Goal: Task Accomplishment & Management: Manage account settings

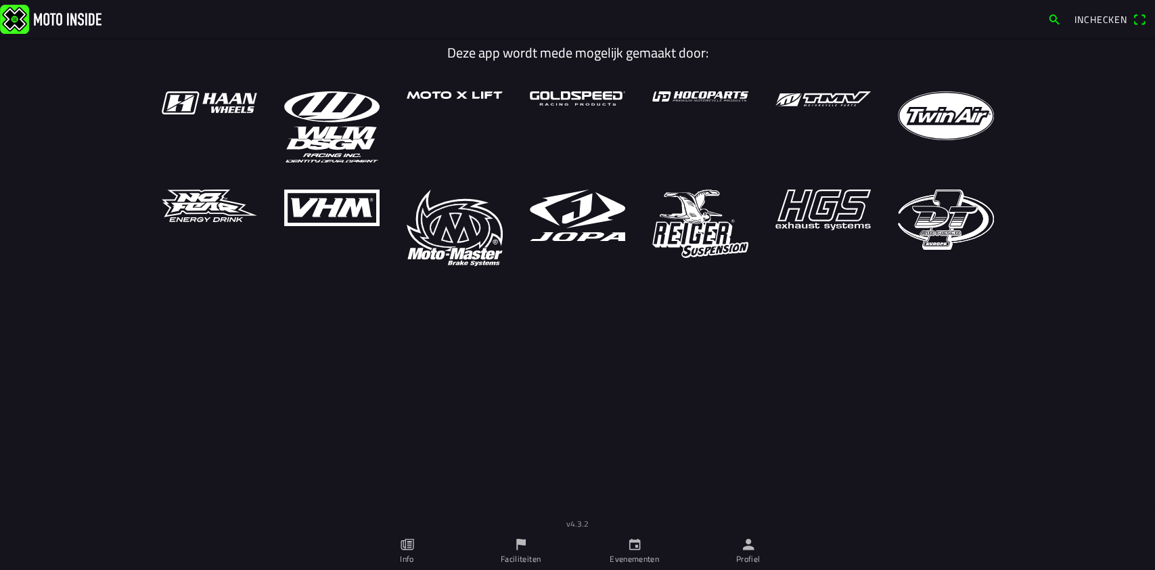
click at [748, 540] on icon "person" at bounding box center [747, 543] width 11 height 11
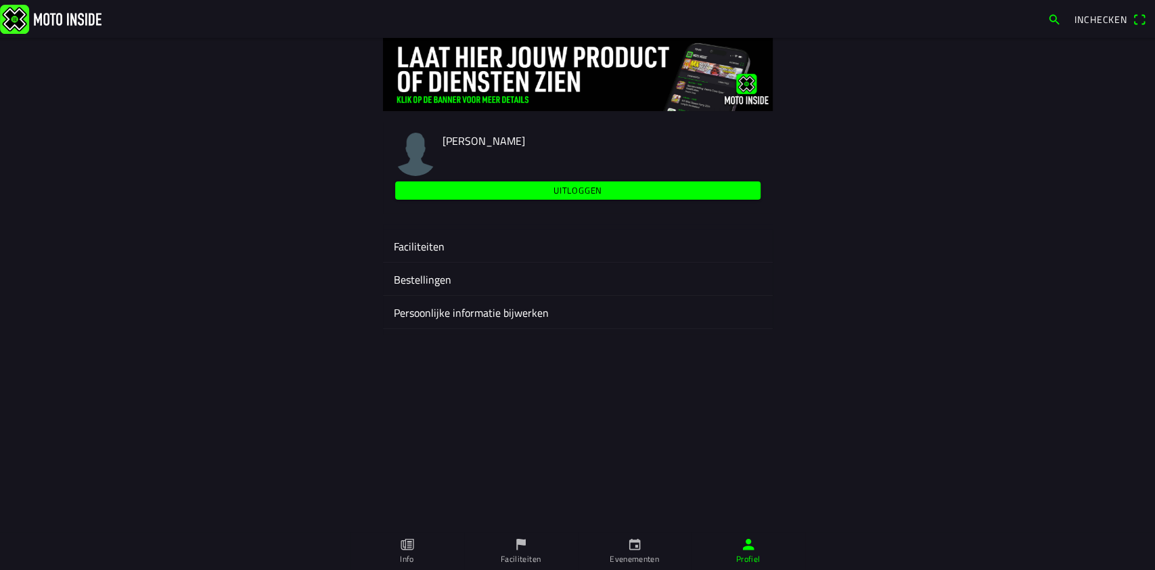
click at [417, 237] on div "Faciliteiten" at bounding box center [578, 245] width 368 height 32
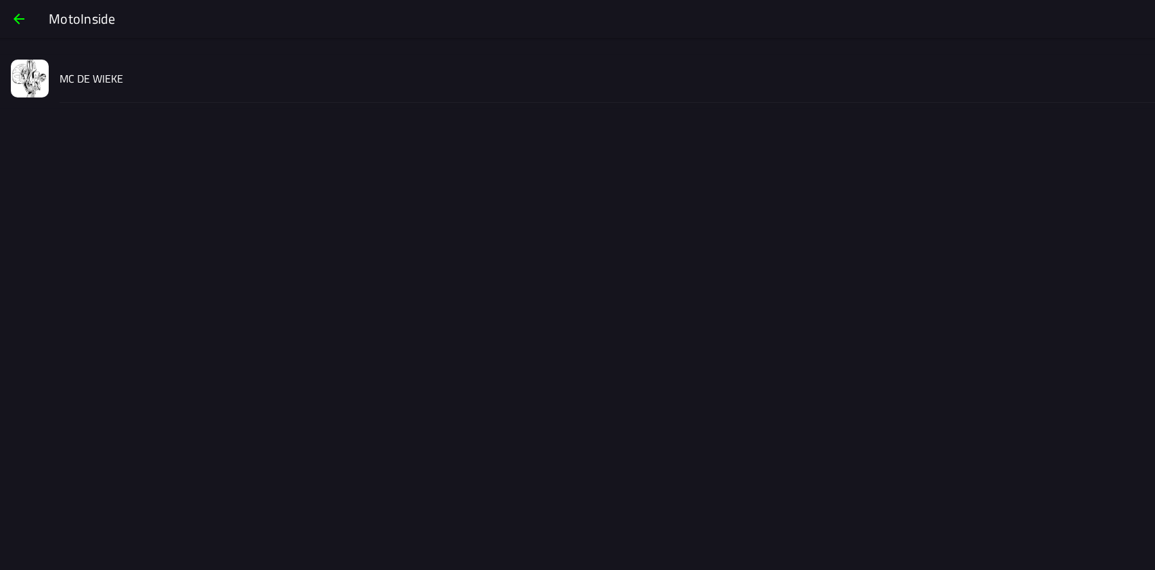
click at [17, 13] on span "button" at bounding box center [19, 19] width 16 height 32
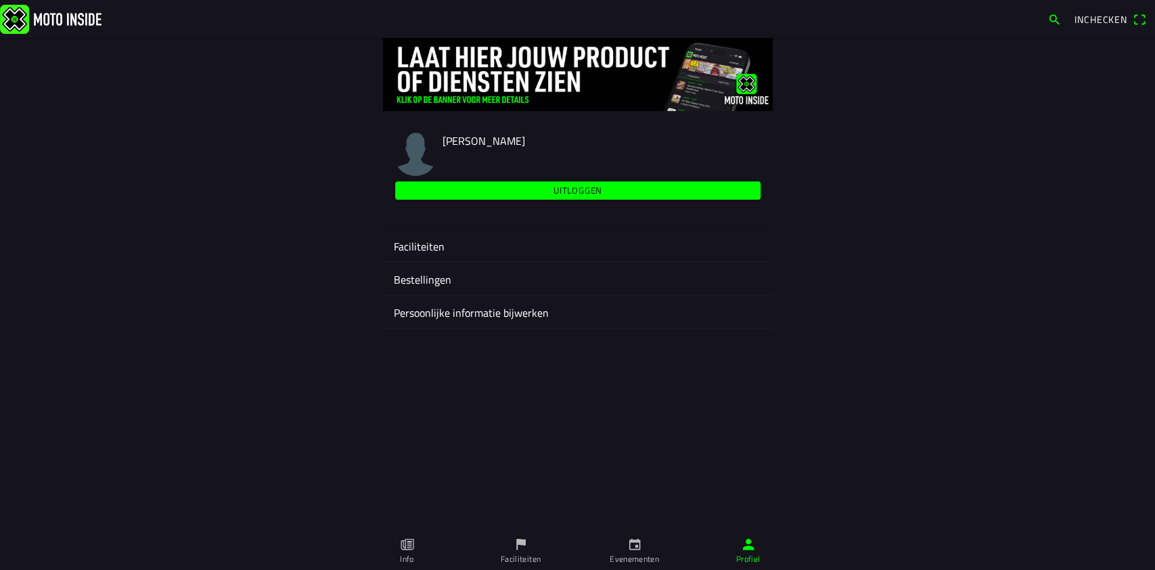
click at [525, 543] on icon "flag" at bounding box center [520, 543] width 15 height 15
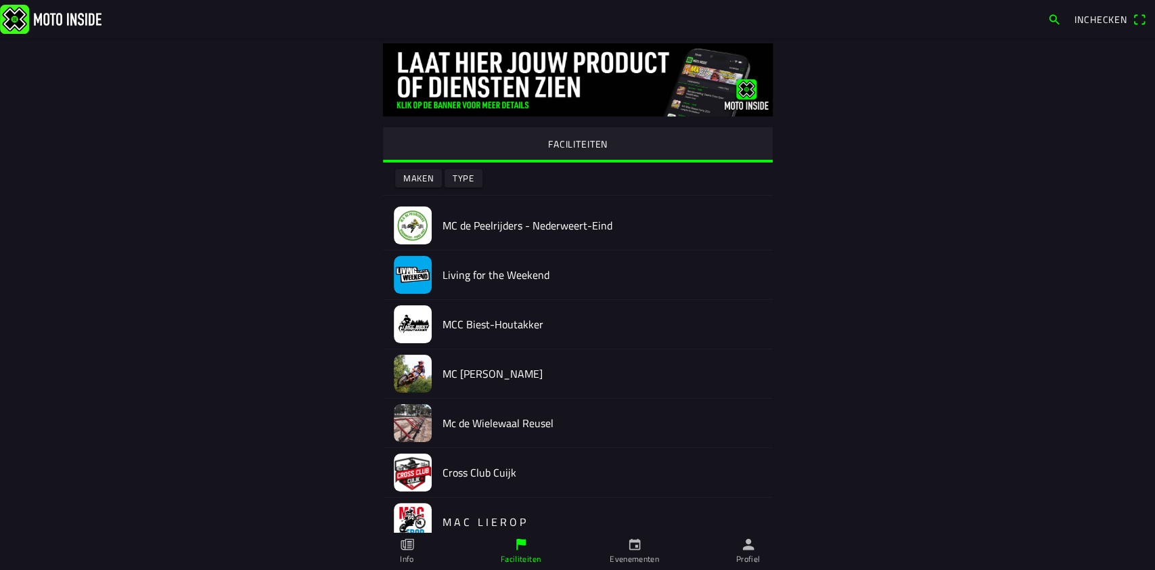
click at [752, 541] on icon "person" at bounding box center [748, 543] width 15 height 15
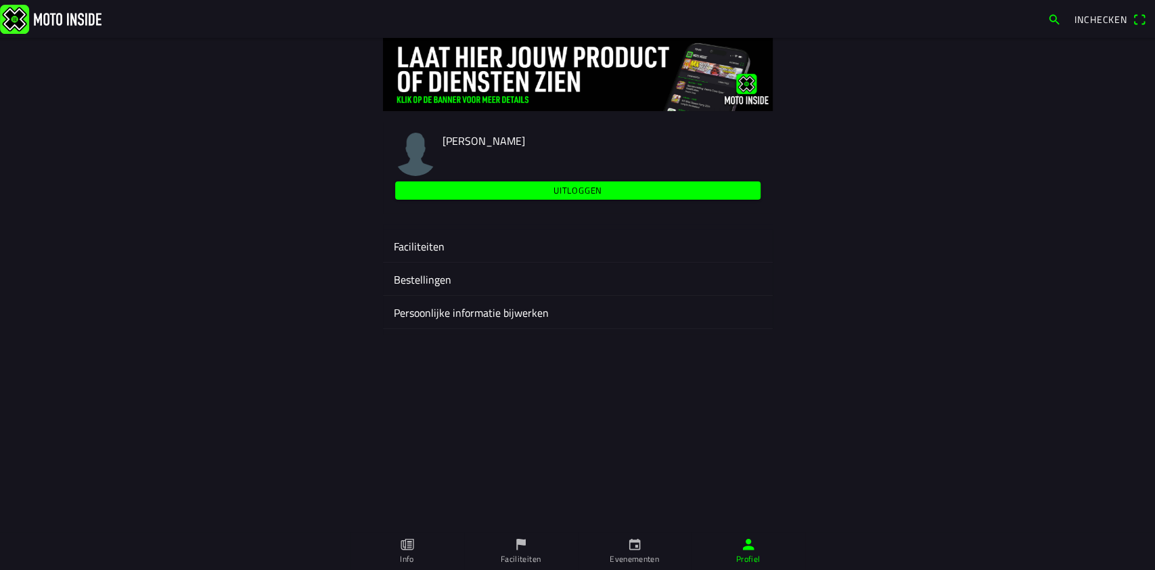
click at [421, 244] on ion-label "Faciliteiten" at bounding box center [578, 246] width 368 height 16
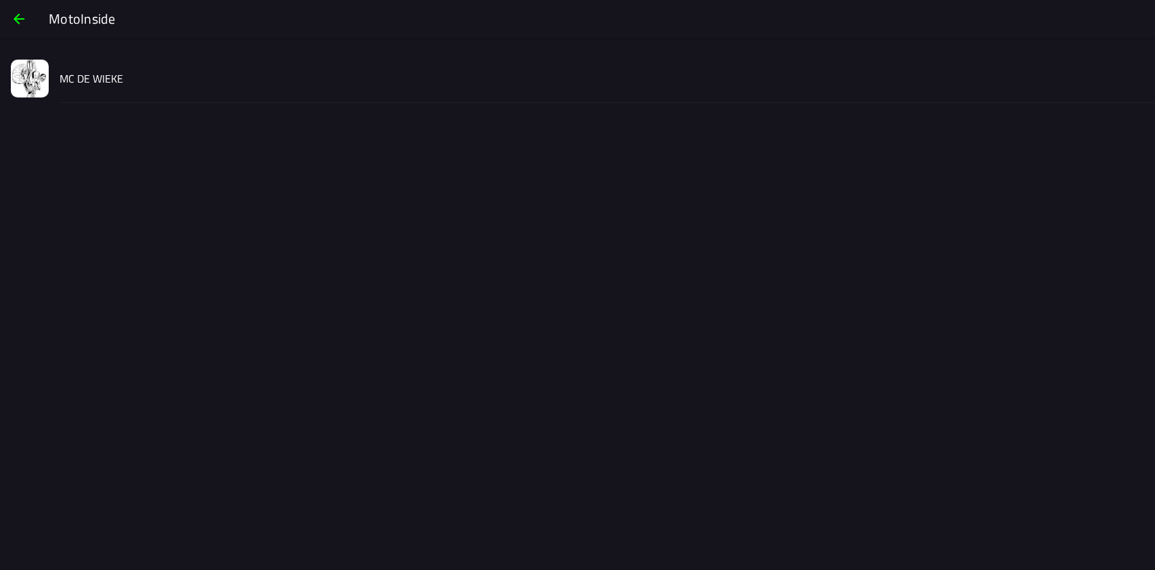
click at [77, 69] on div "MC DE WIEKE" at bounding box center [602, 78] width 1084 height 48
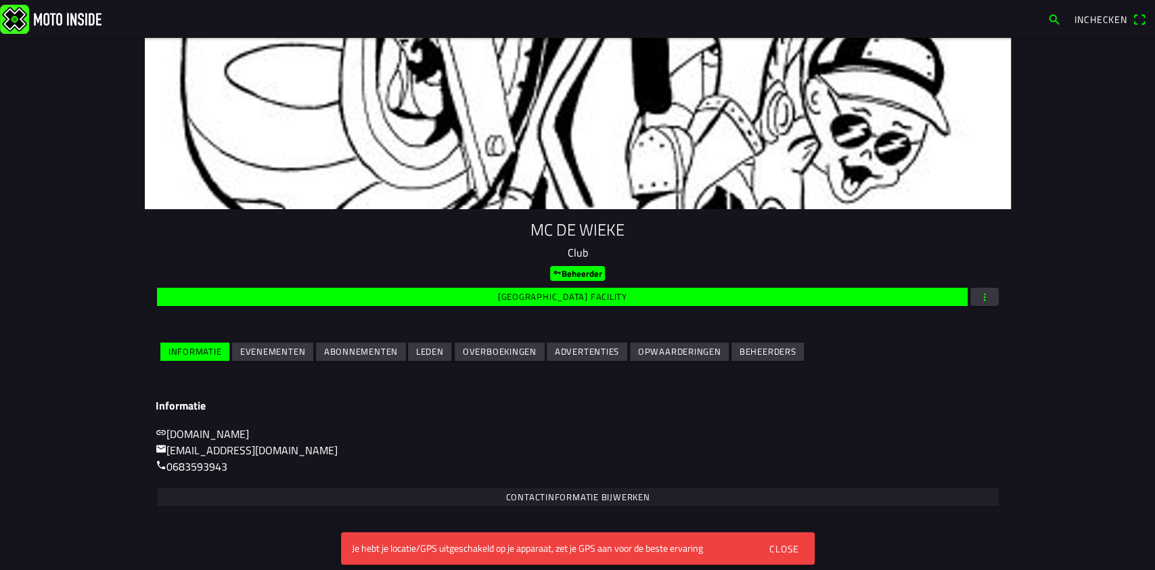
click at [782, 541] on div "Close" at bounding box center [783, 548] width 30 height 14
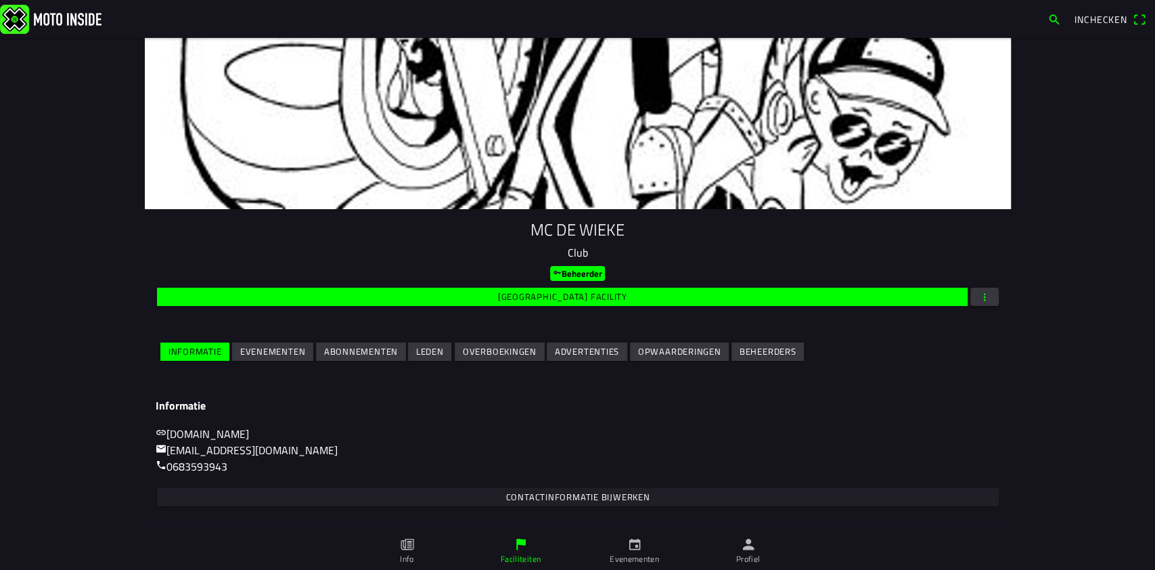
click at [0, 0] on slot "Evenementen" at bounding box center [0, 0] width 0 height 0
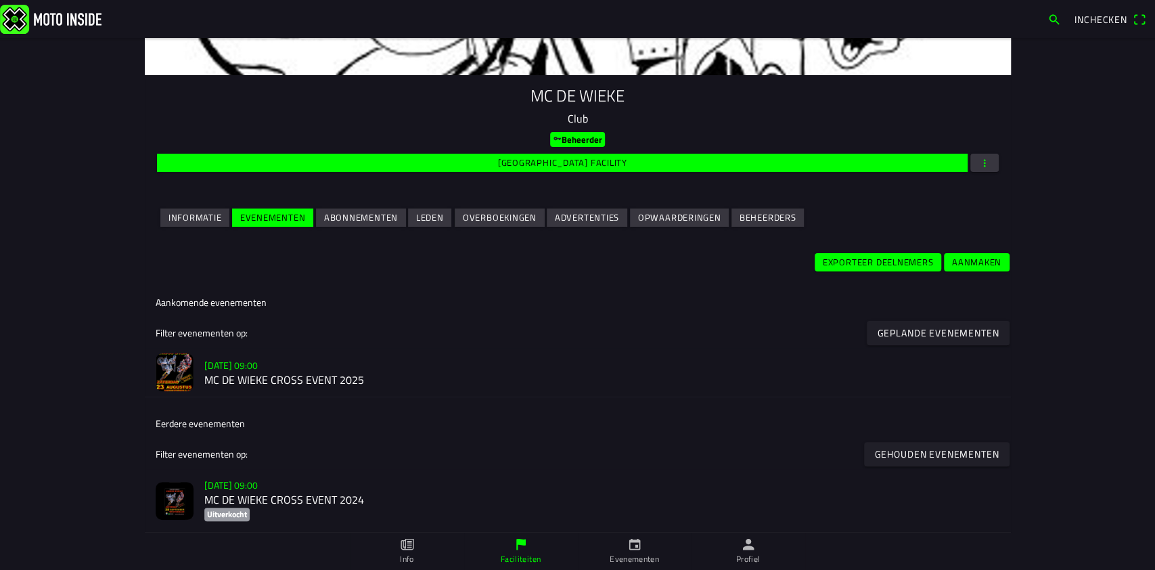
scroll to position [141, 0]
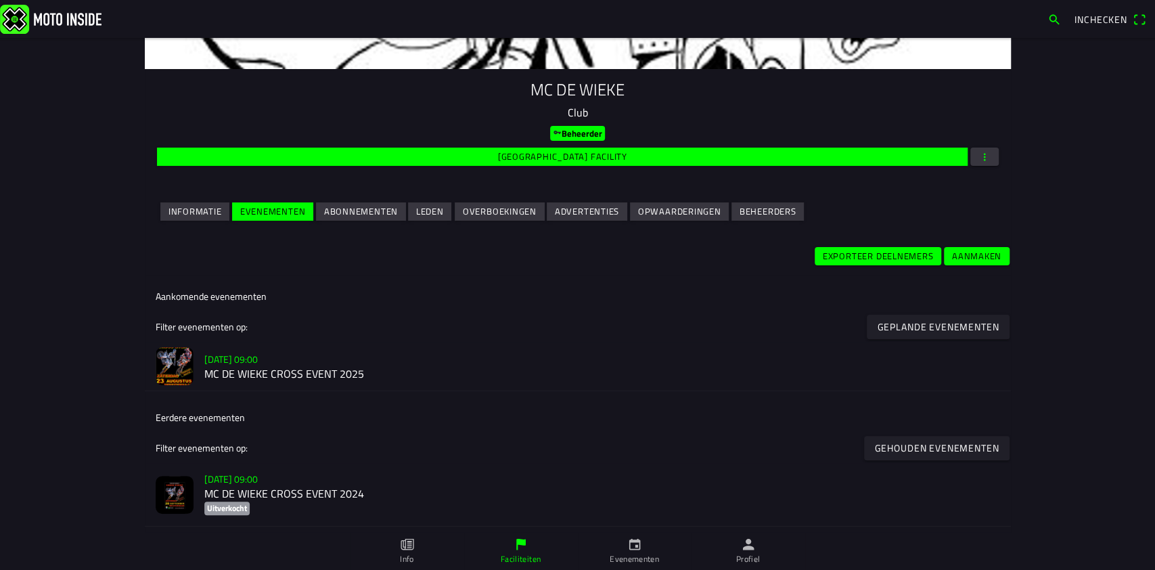
click at [0, 0] on slot "[DATE] 09:00" at bounding box center [0, 0] width 0 height 0
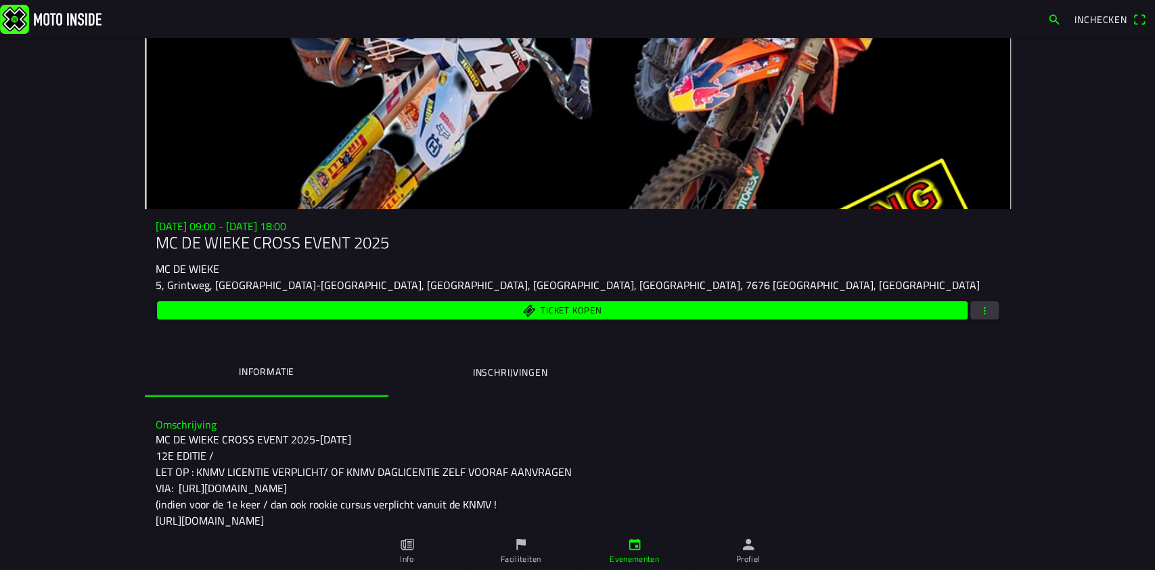
click at [978, 308] on span "button" at bounding box center [984, 310] width 12 height 18
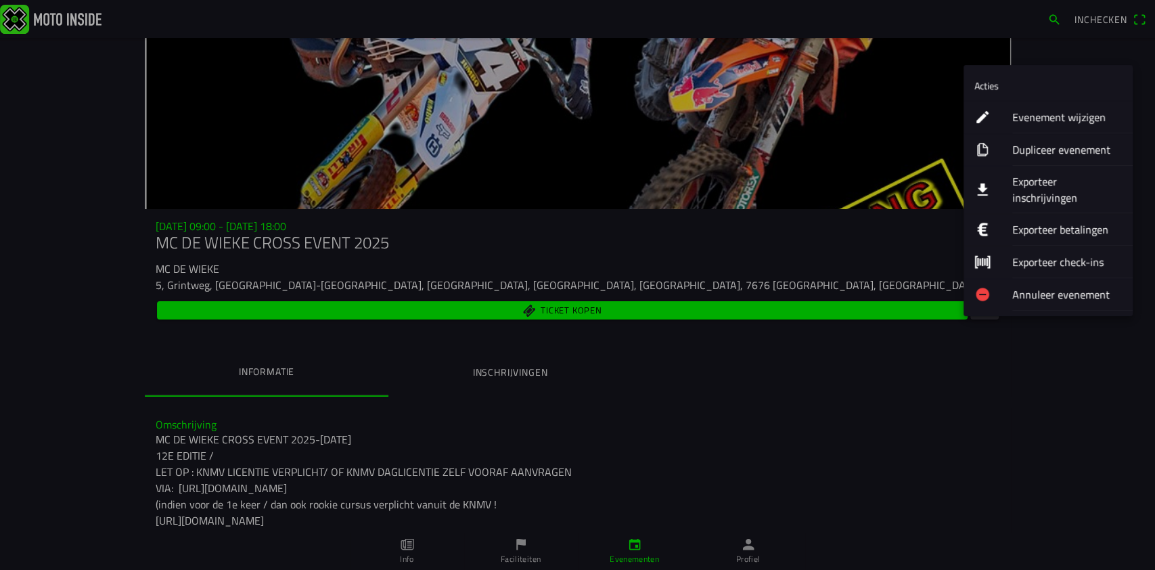
click at [1049, 111] on ion-label "Evenement wijzigen" at bounding box center [1067, 117] width 110 height 16
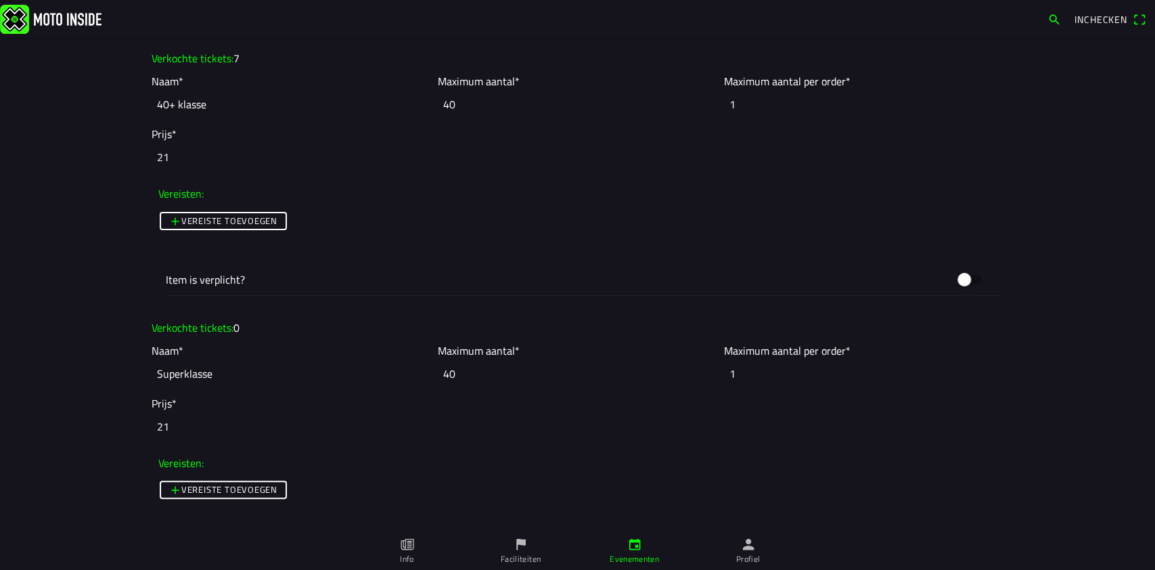
scroll to position [3608, 0]
